Goal: Check status

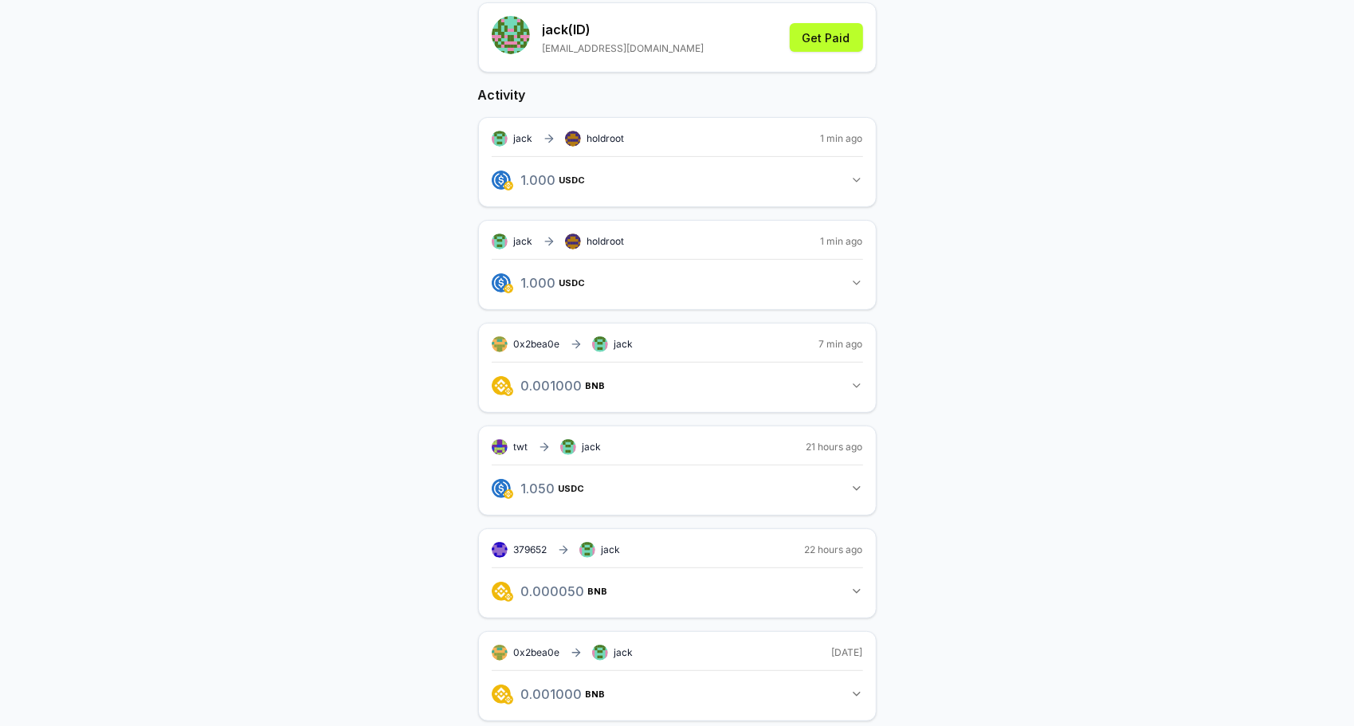
scroll to position [239, 0]
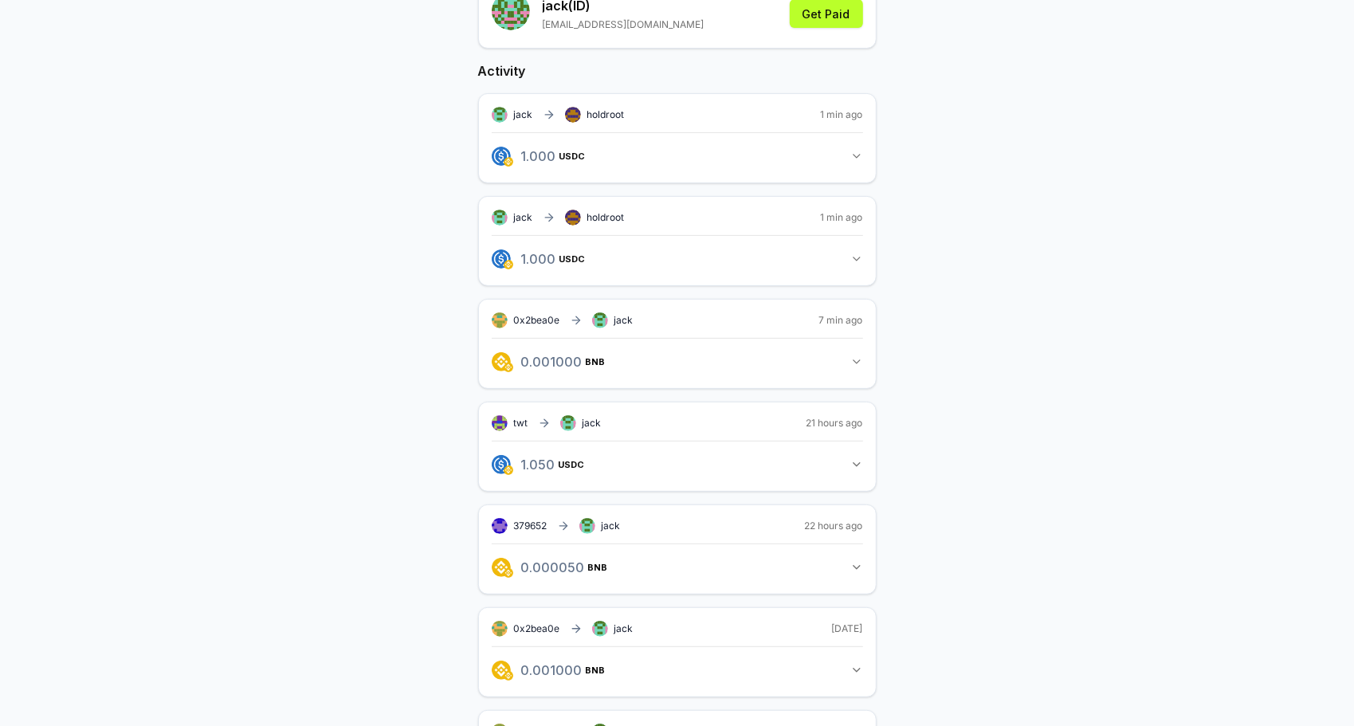
click at [854, 148] on button "1.000 USDC 1 USDC" at bounding box center [677, 156] width 371 height 27
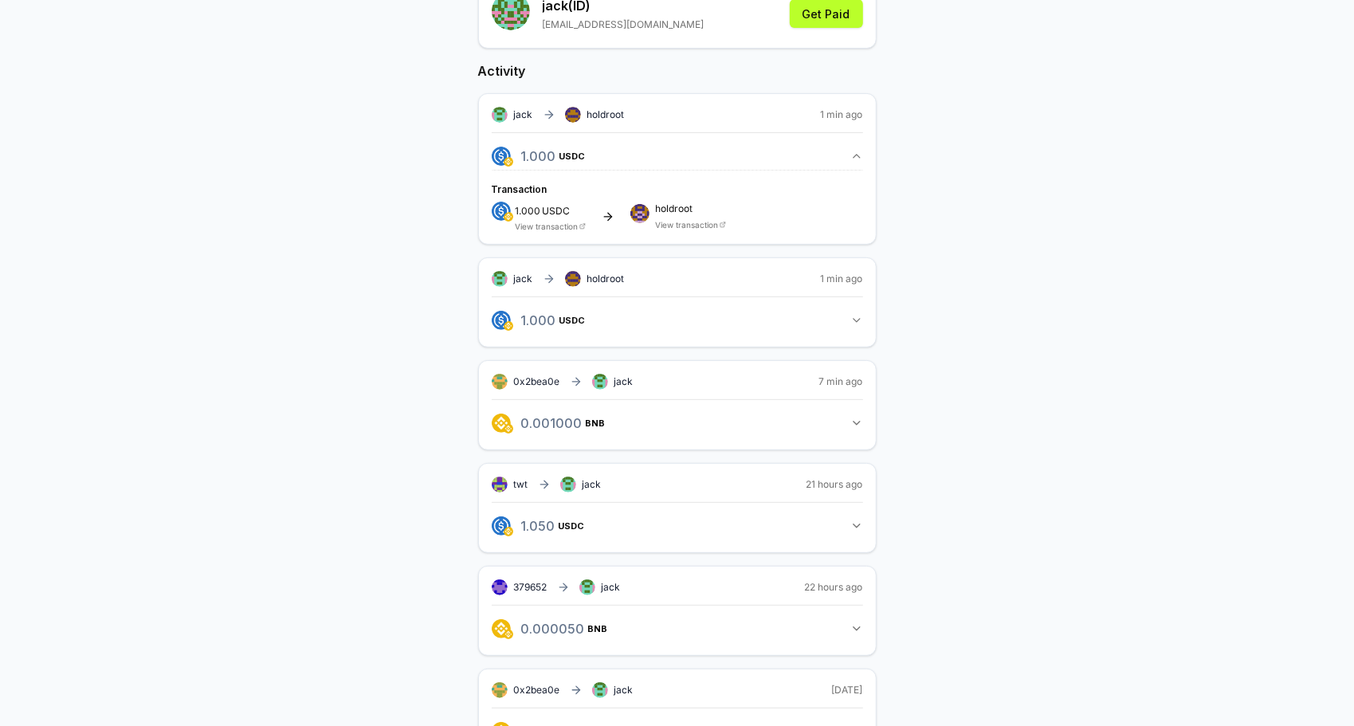
click at [854, 148] on button "1.000 USDC 1 USDC" at bounding box center [677, 156] width 371 height 27
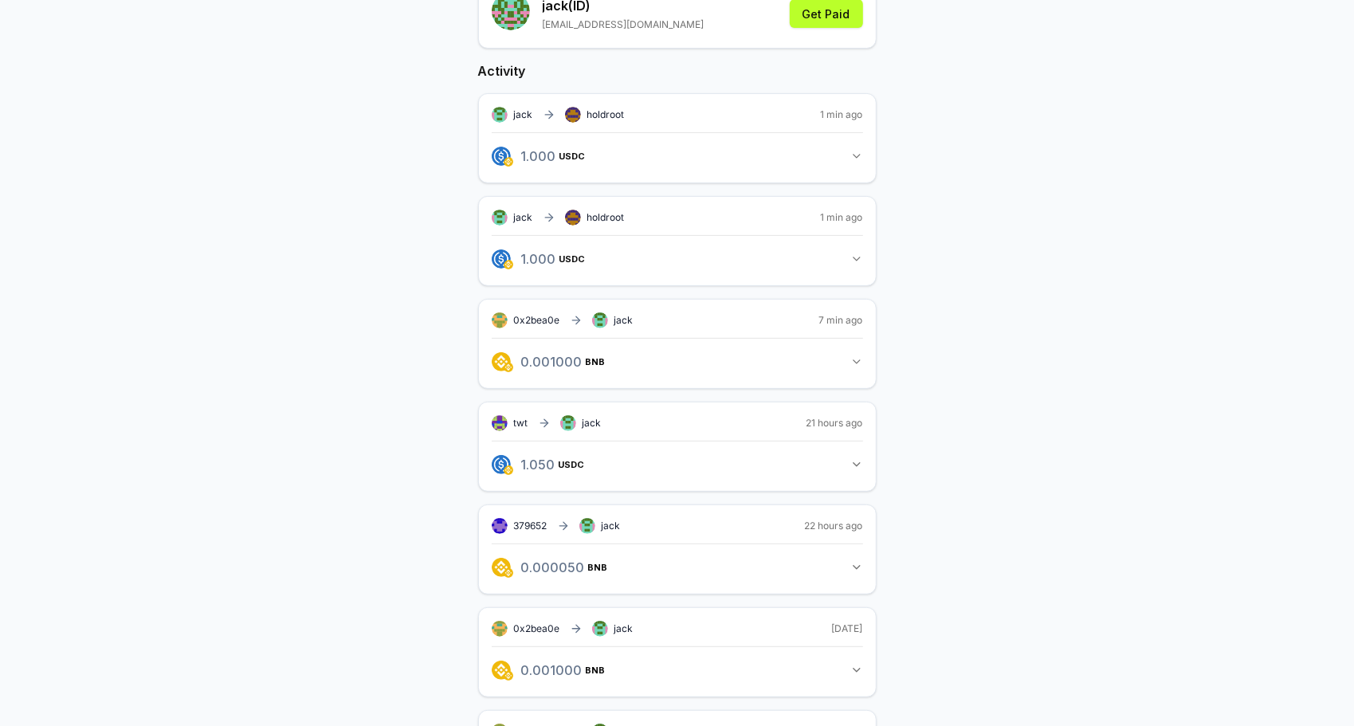
click at [860, 163] on button "1.000 USDC 1 USDC" at bounding box center [677, 156] width 371 height 27
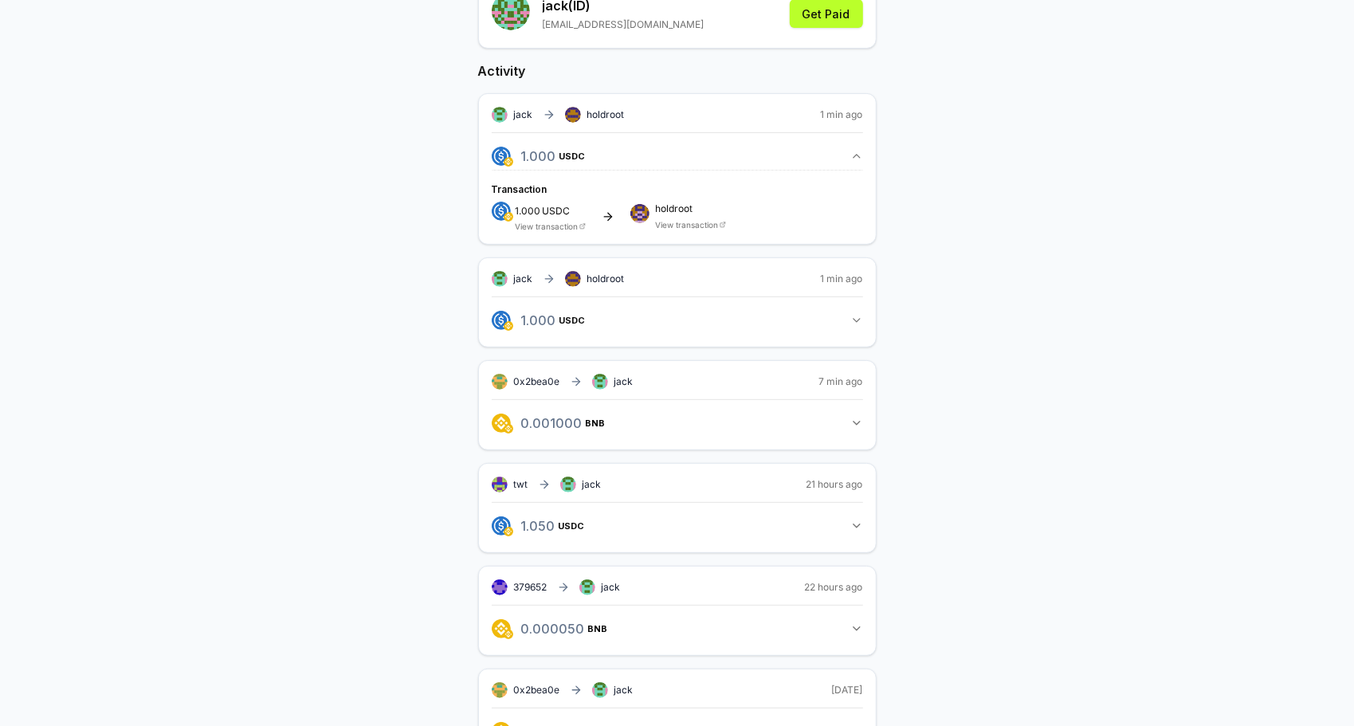
click at [666, 225] on link "View transaction" at bounding box center [687, 225] width 63 height 10
click at [858, 155] on icon "button" at bounding box center [856, 156] width 13 height 13
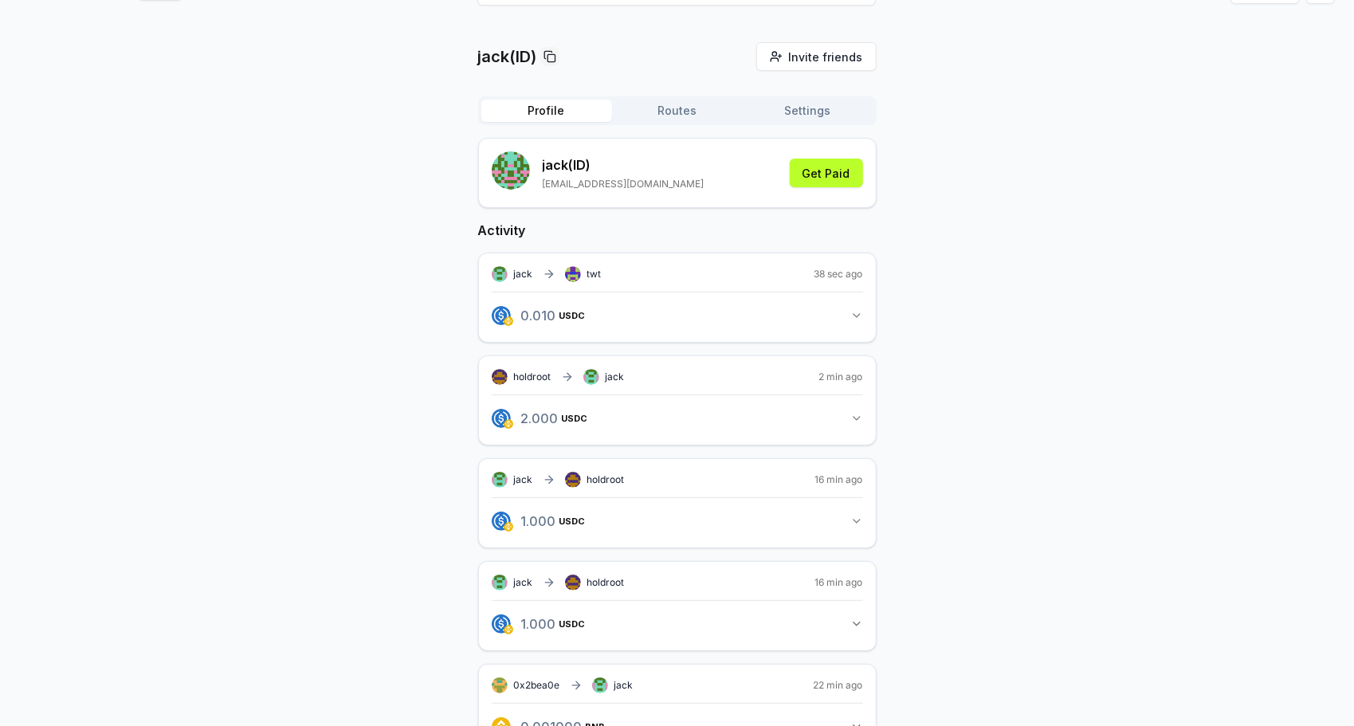
scroll to position [478, 0]
